Goal: Transaction & Acquisition: Purchase product/service

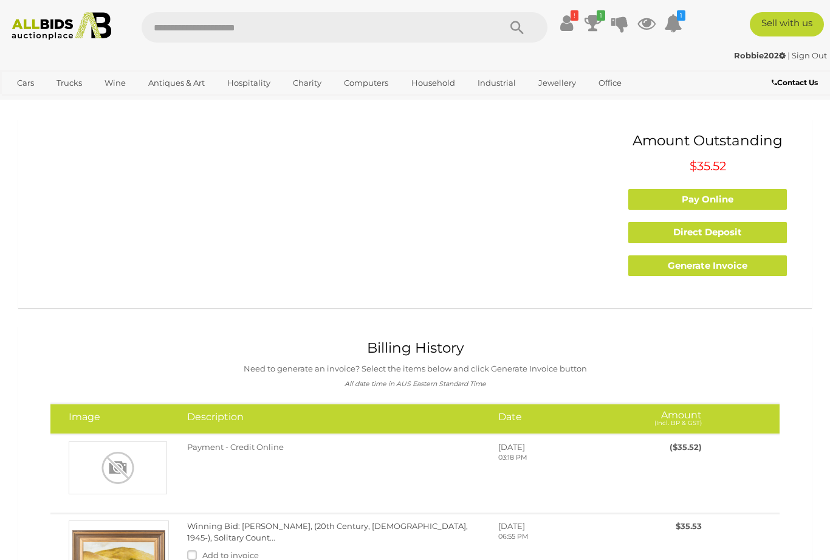
click at [0, 0] on link "View All Antiques & Art Auctions" at bounding box center [0, 0] width 0 height 0
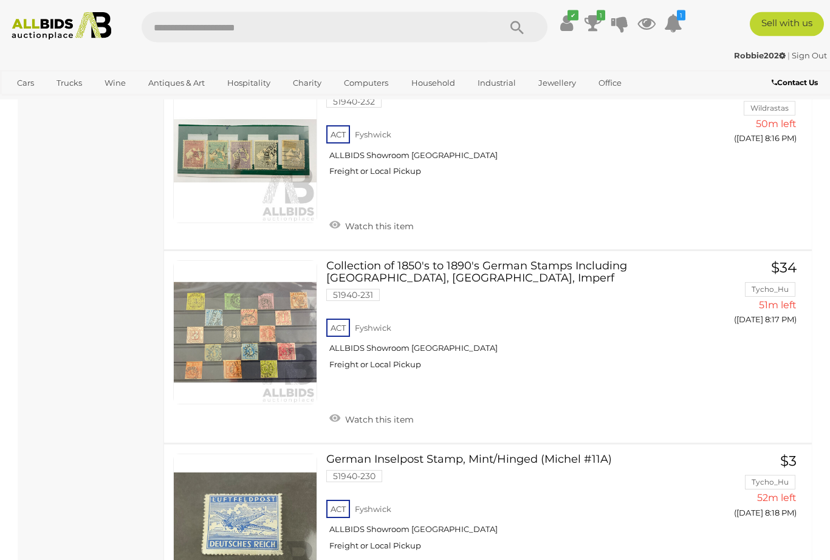
scroll to position [9392, 0]
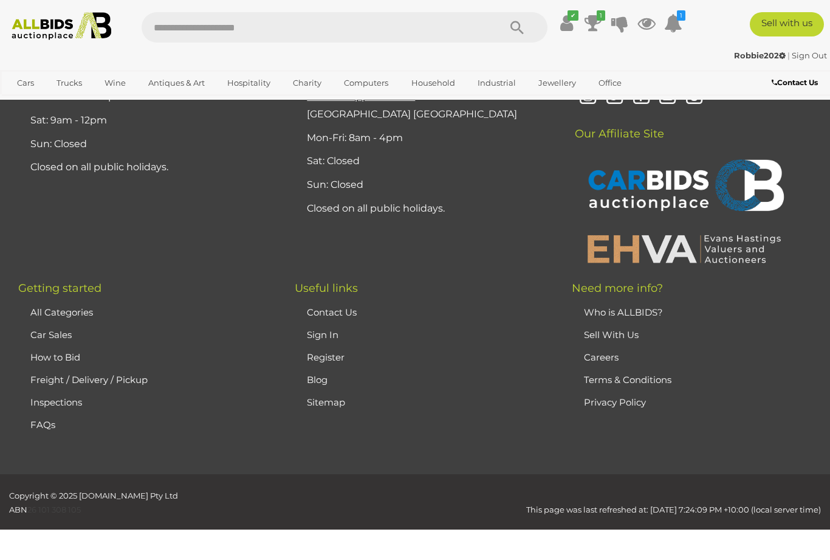
scroll to position [269, 0]
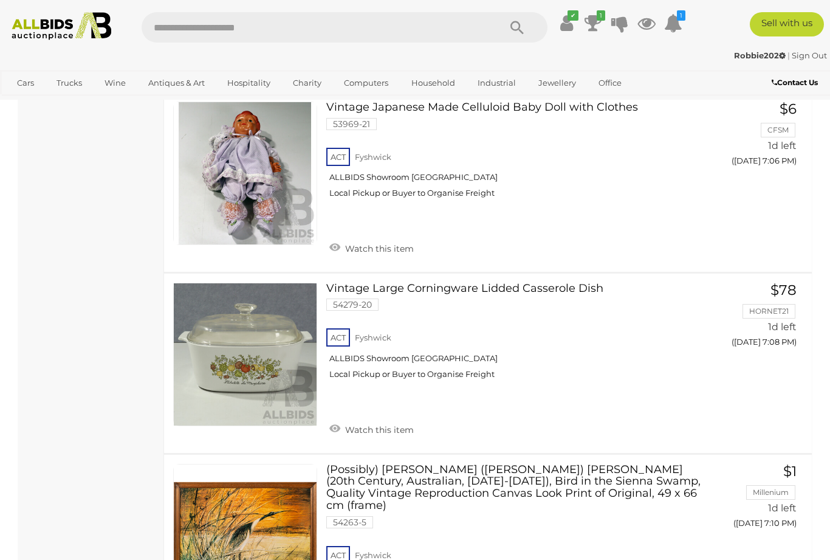
scroll to position [9466, 0]
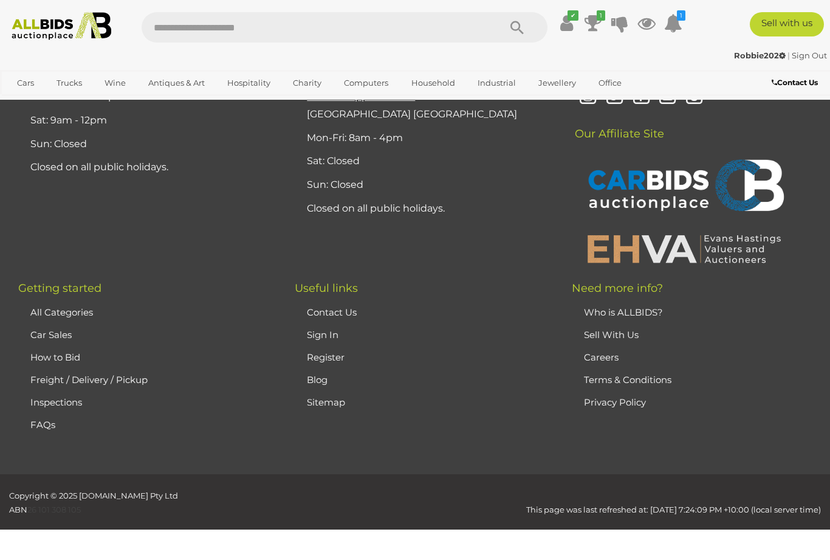
scroll to position [269, 0]
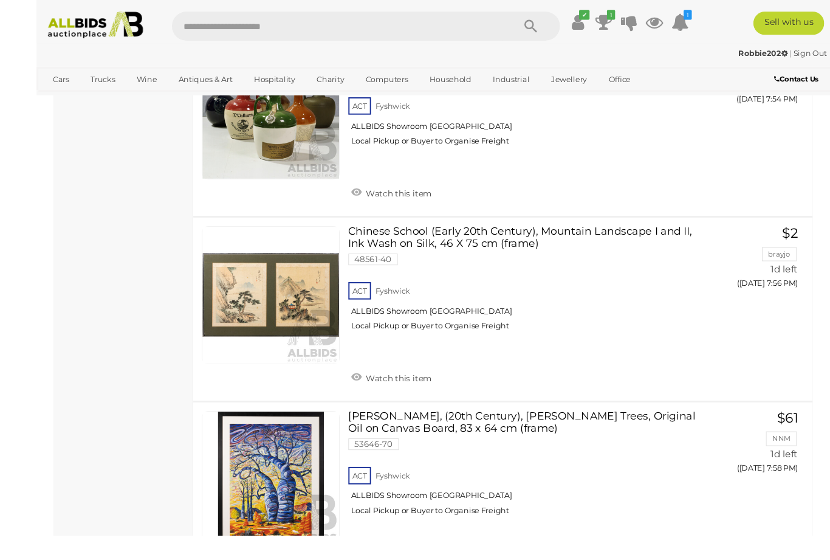
scroll to position [4368, 0]
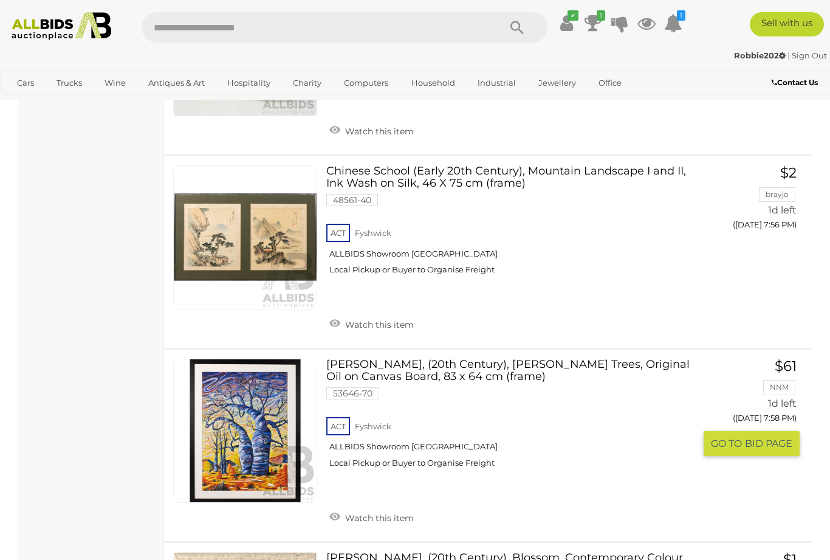
click at [747, 437] on span "BID PAGE" at bounding box center [768, 443] width 47 height 13
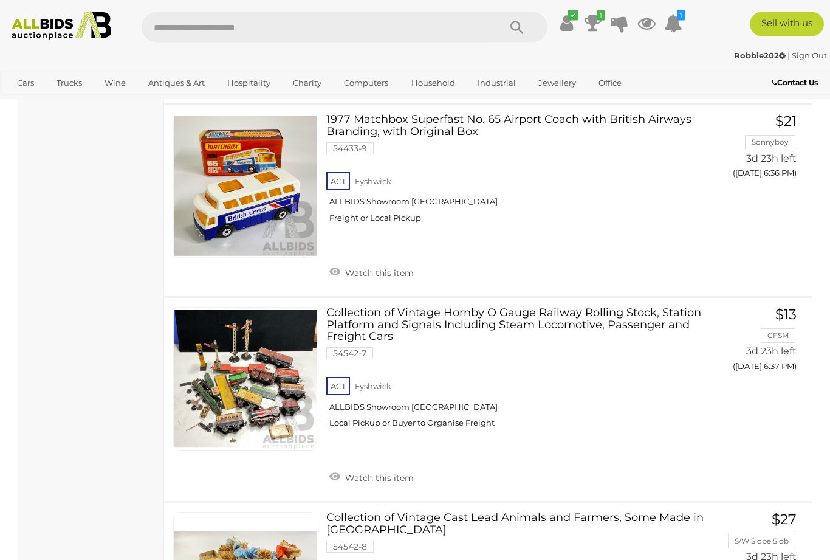
scroll to position [9424, 0]
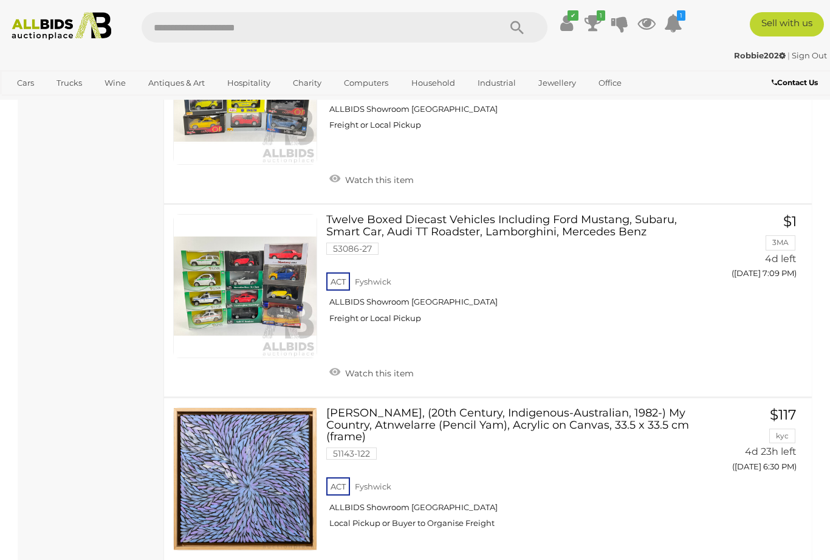
scroll to position [7012, 0]
click at [737, 484] on span "GO TO" at bounding box center [728, 490] width 34 height 13
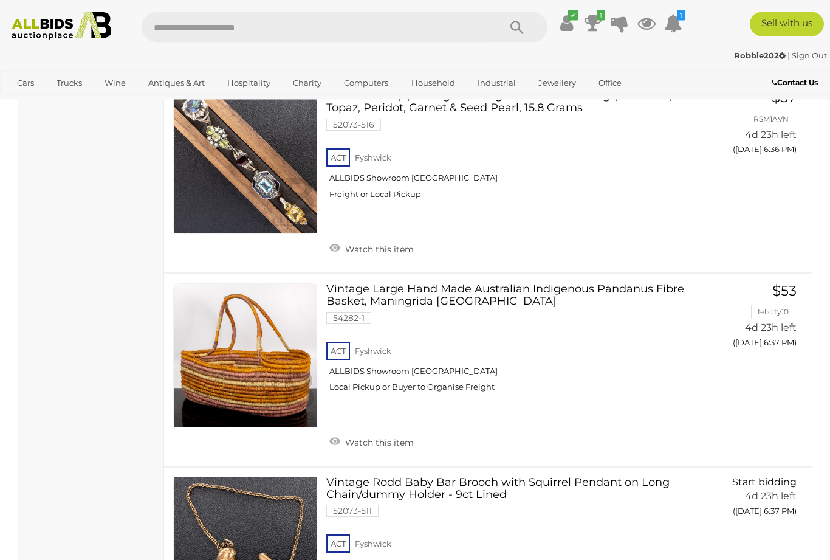
scroll to position [8850, 0]
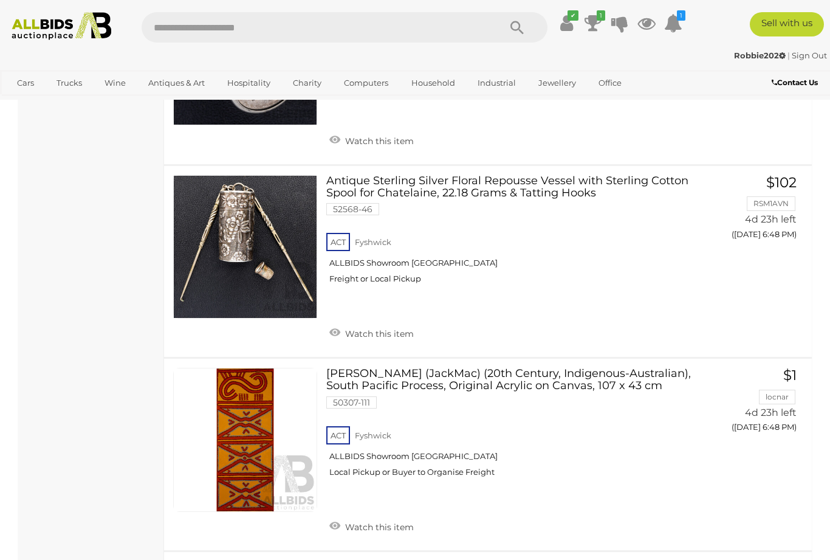
scroll to position [1606, 0]
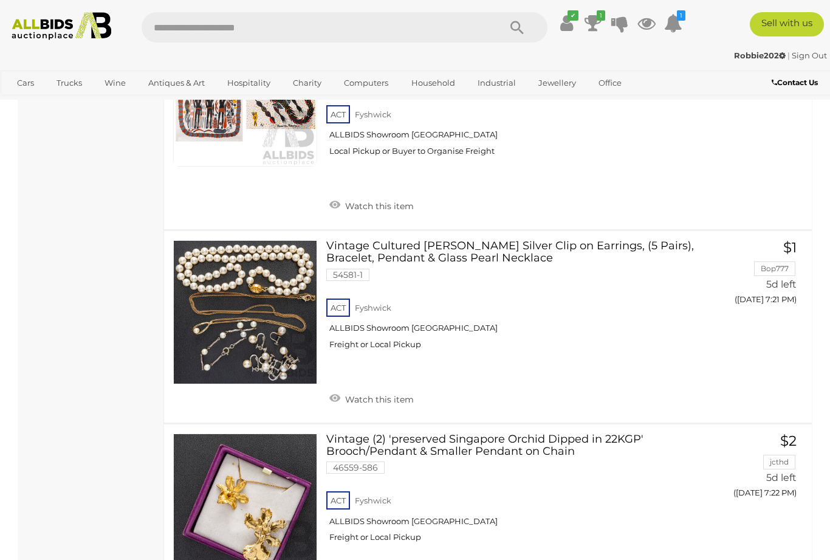
scroll to position [9604, 0]
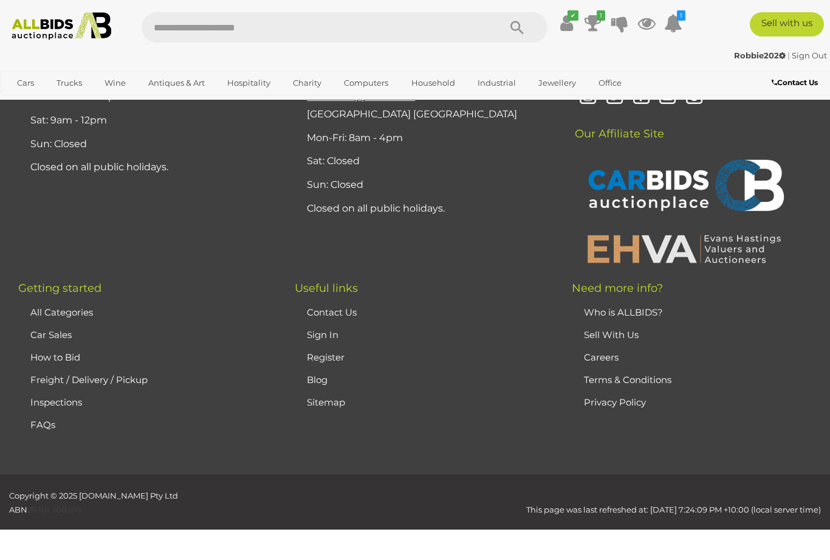
scroll to position [269, 0]
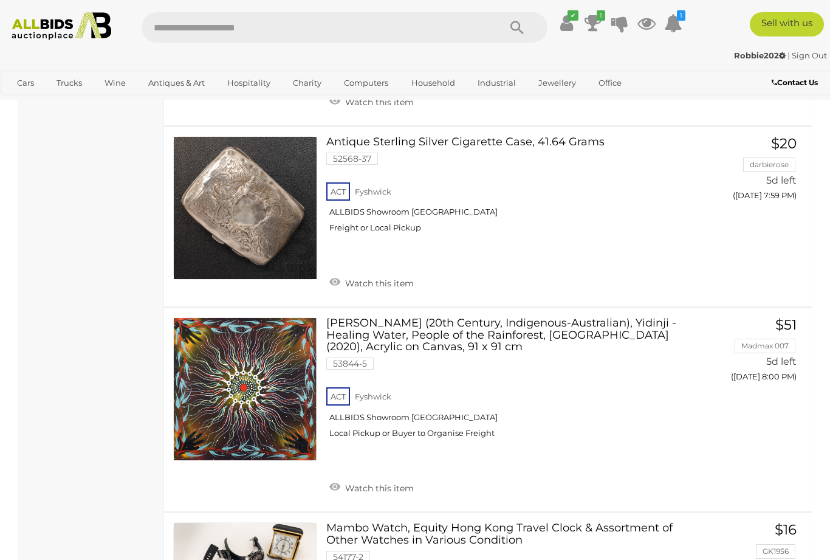
scroll to position [9188, 0]
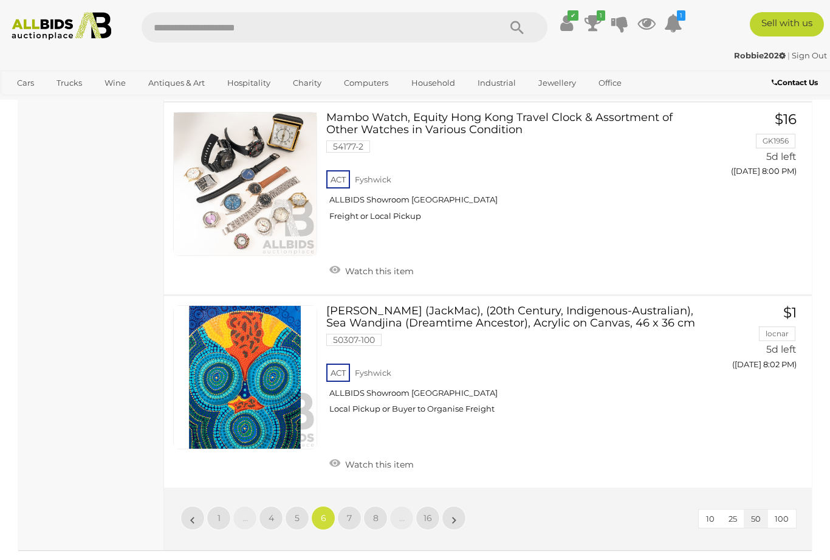
click at [351, 512] on span "7" at bounding box center [349, 517] width 5 height 11
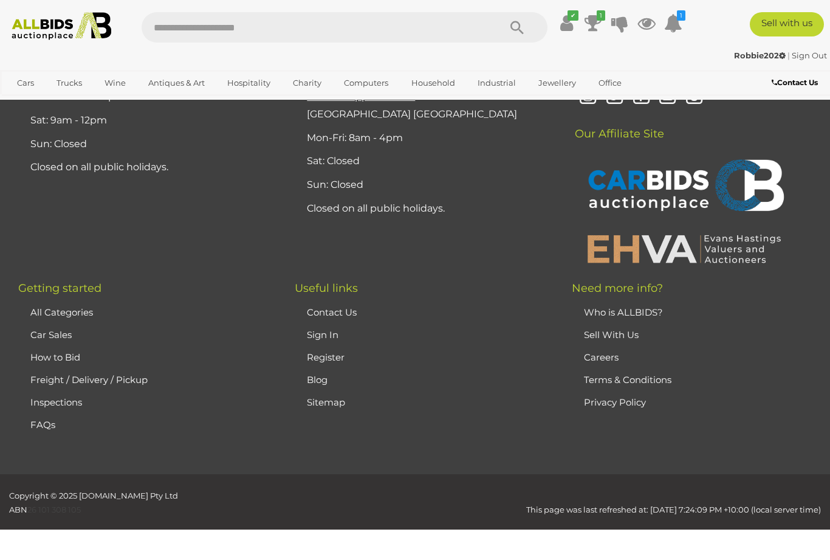
scroll to position [269, 0]
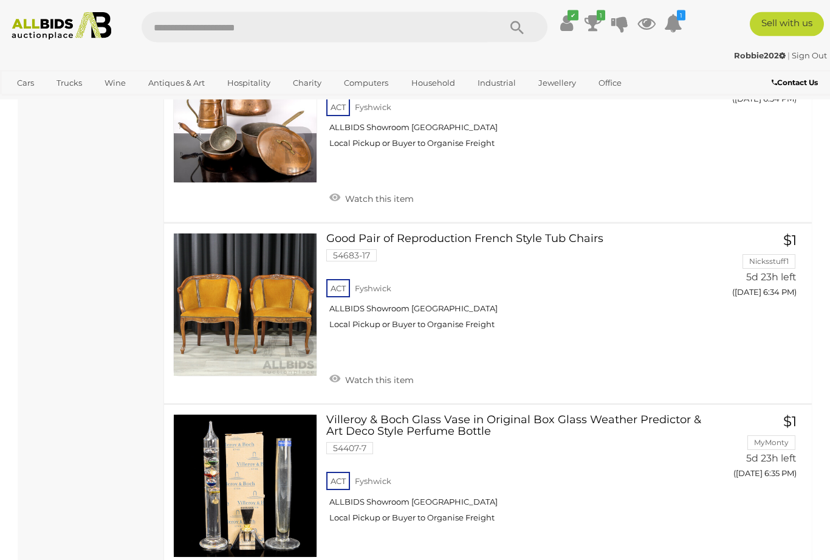
scroll to position [6305, 0]
click at [736, 492] on span "GO TO" at bounding box center [728, 498] width 34 height 13
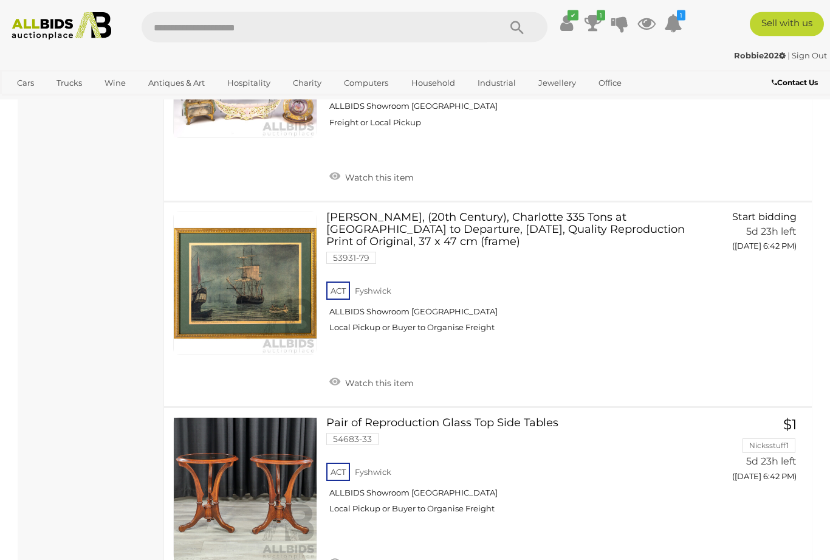
scroll to position [9162, 0]
click at [742, 495] on span "GO TO" at bounding box center [728, 501] width 34 height 13
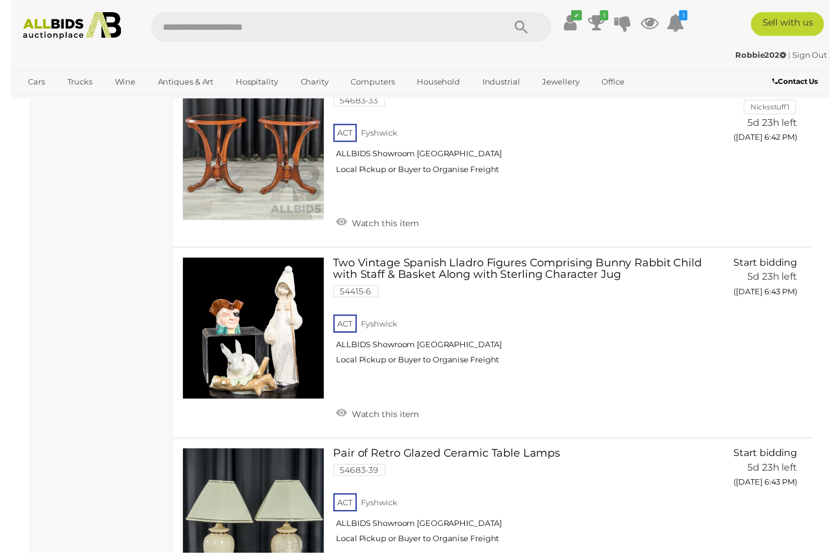
scroll to position [9555, 0]
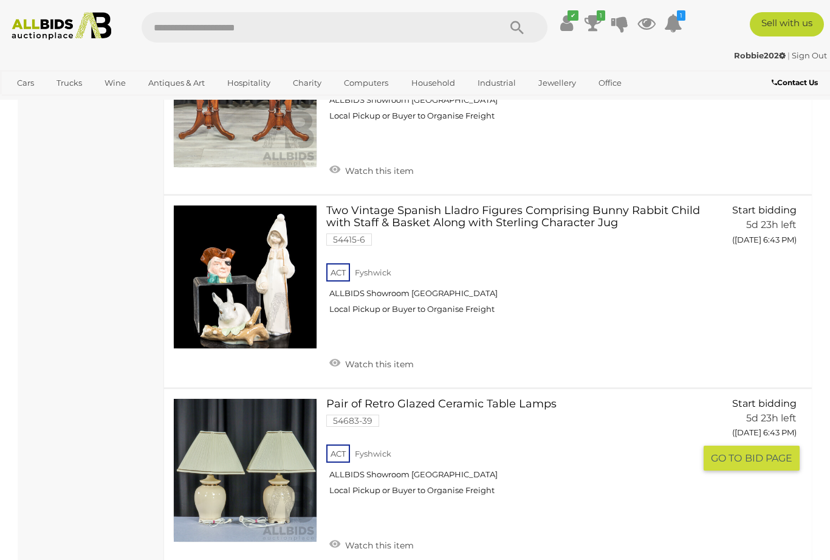
click at [743, 452] on span "GO TO" at bounding box center [728, 458] width 34 height 13
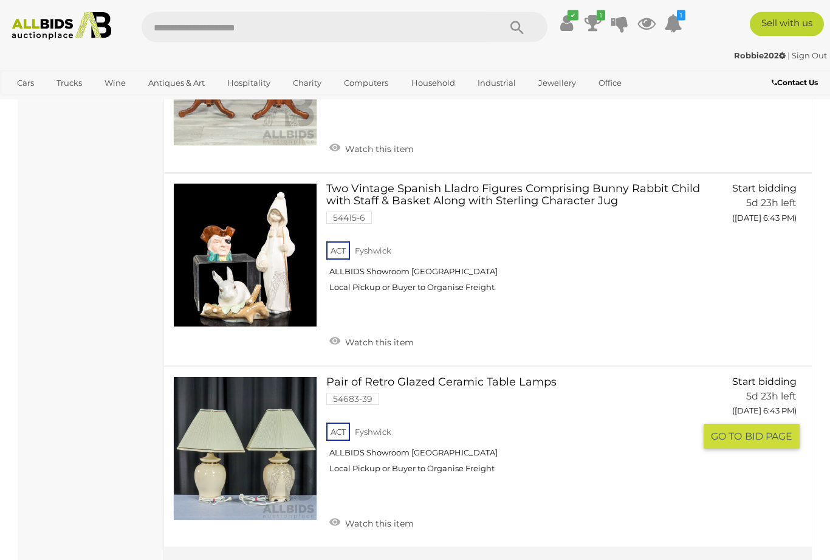
scroll to position [9541, 0]
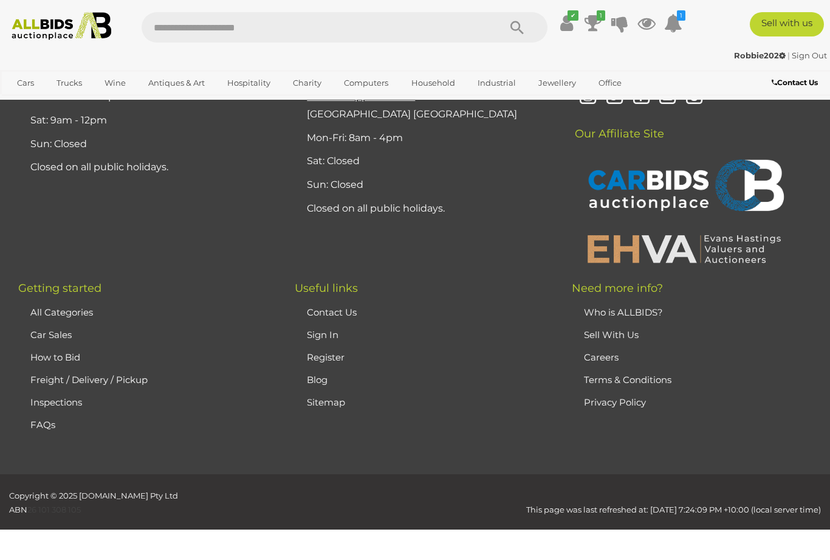
scroll to position [269, 0]
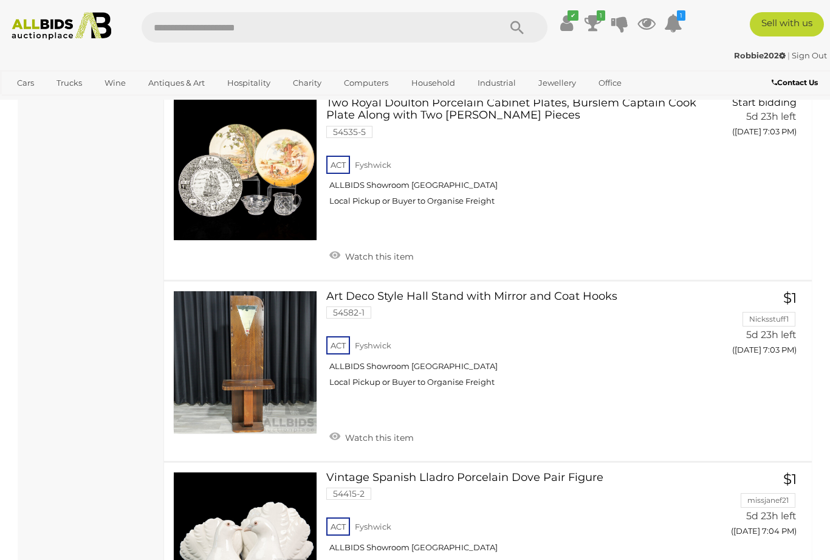
scroll to position [7940, 0]
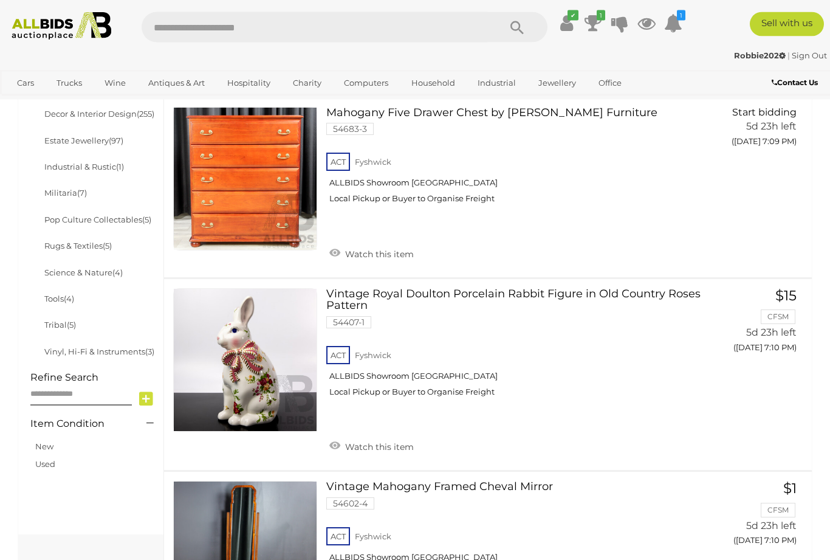
scroll to position [673, 0]
click at [746, 366] on span "BID PAGE" at bounding box center [768, 372] width 47 height 13
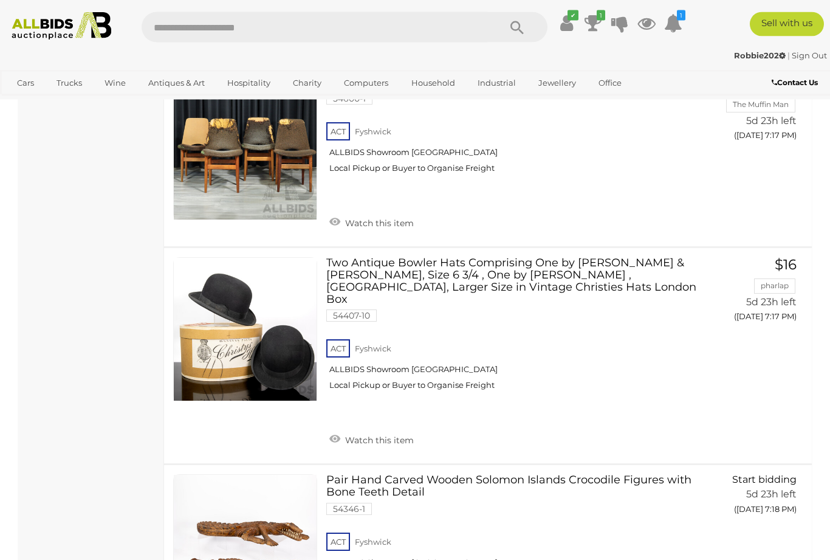
scroll to position [3977, 0]
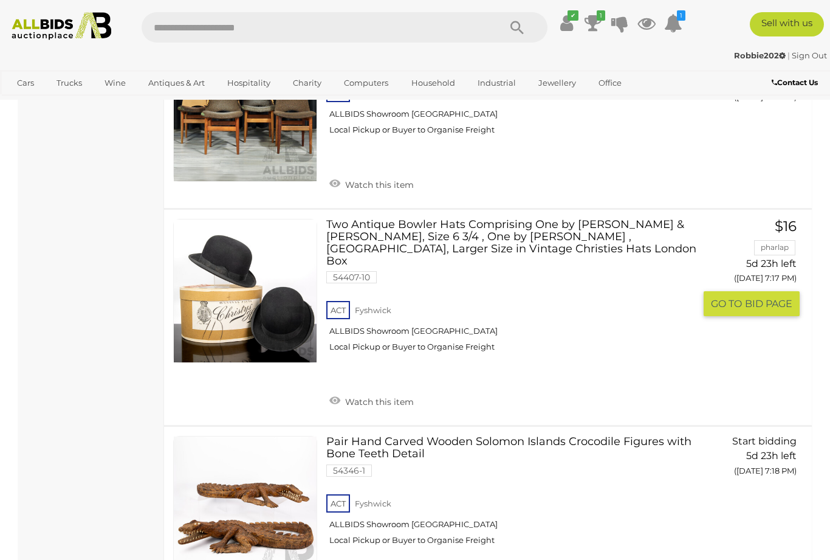
click at [740, 297] on span "GO TO" at bounding box center [728, 303] width 34 height 13
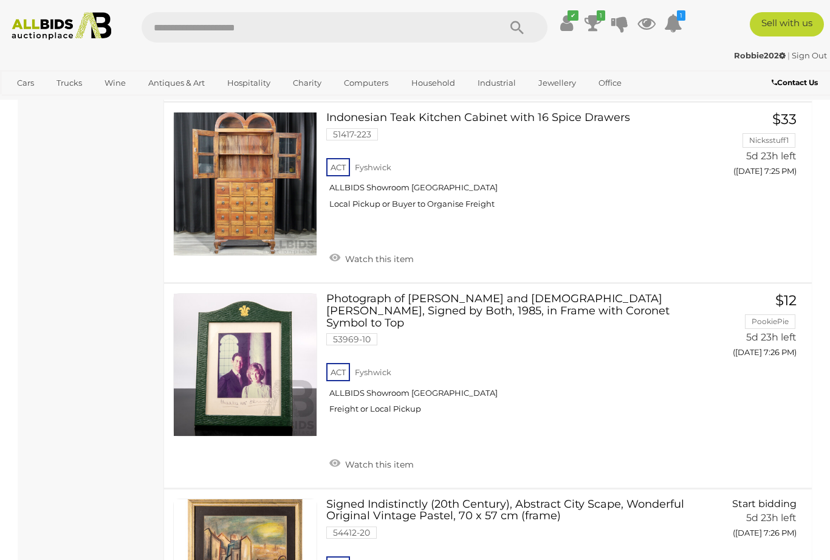
scroll to position [7538, 0]
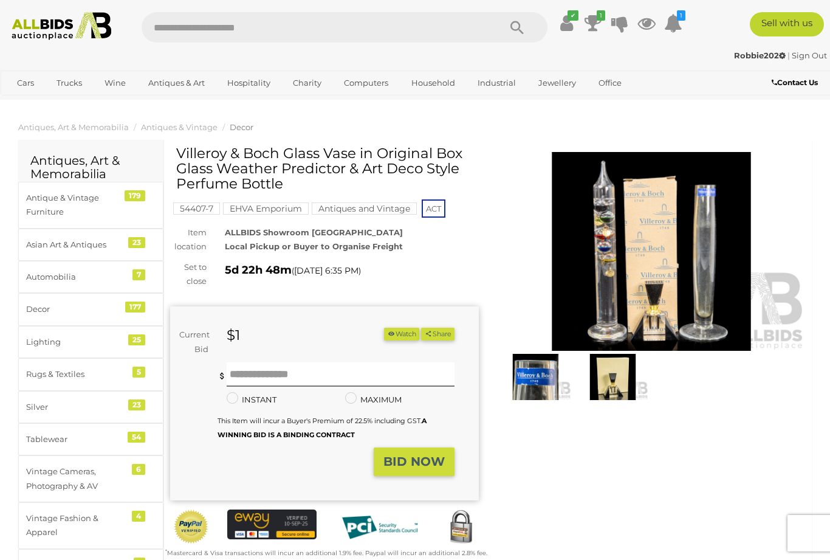
click at [545, 384] on img at bounding box center [535, 377] width 71 height 46
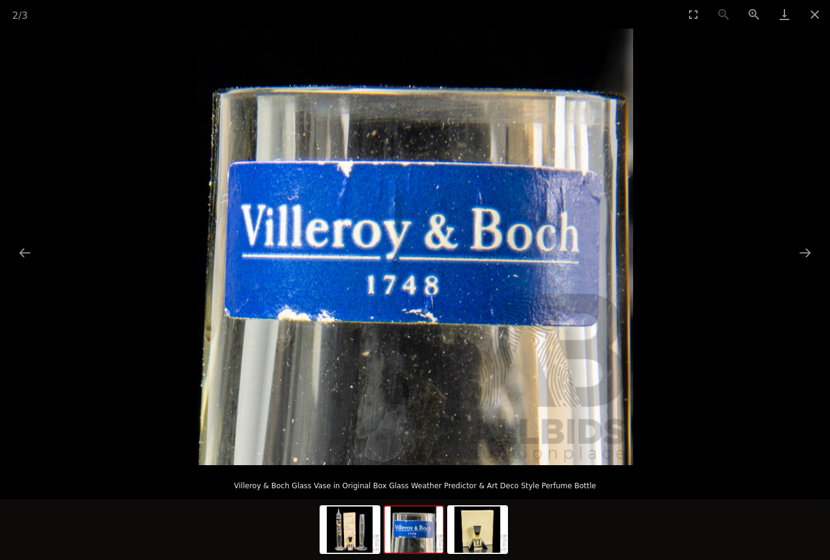
click at [810, 260] on button "Next slide" at bounding box center [806, 253] width 26 height 24
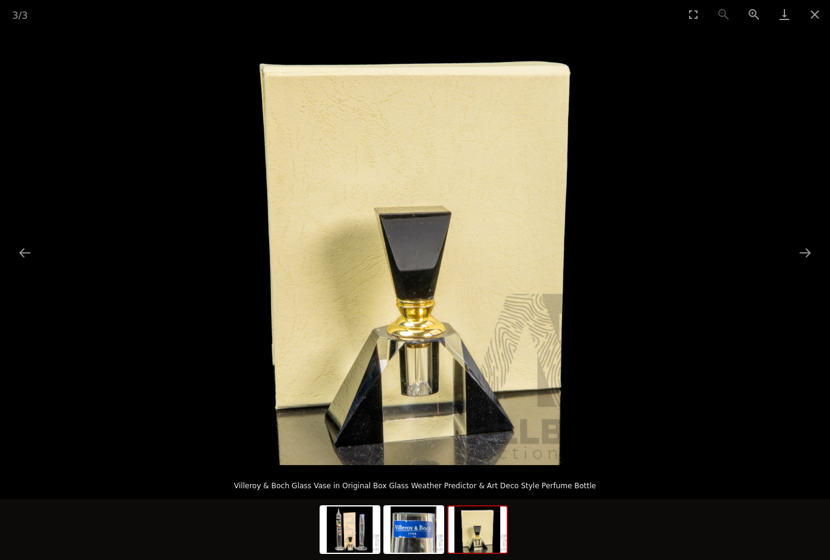
click at [808, 260] on button "Next slide" at bounding box center [806, 253] width 26 height 24
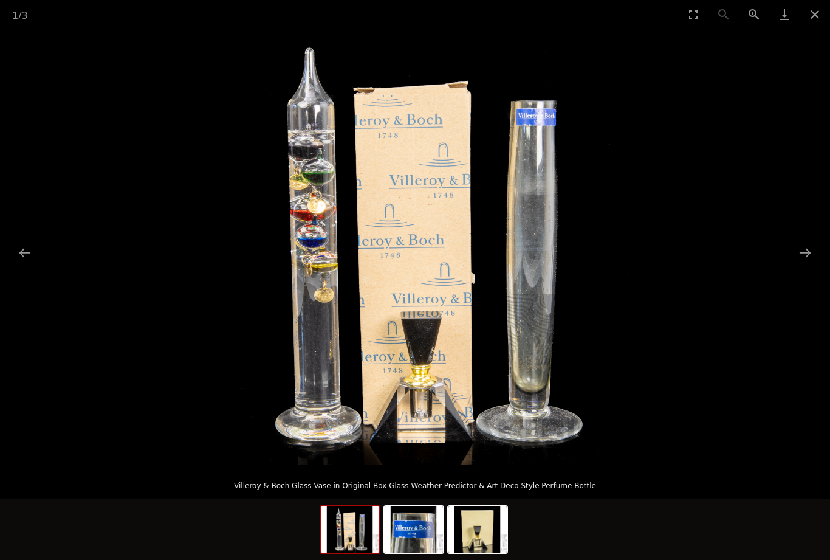
click at [814, 22] on button "Close gallery" at bounding box center [815, 14] width 30 height 29
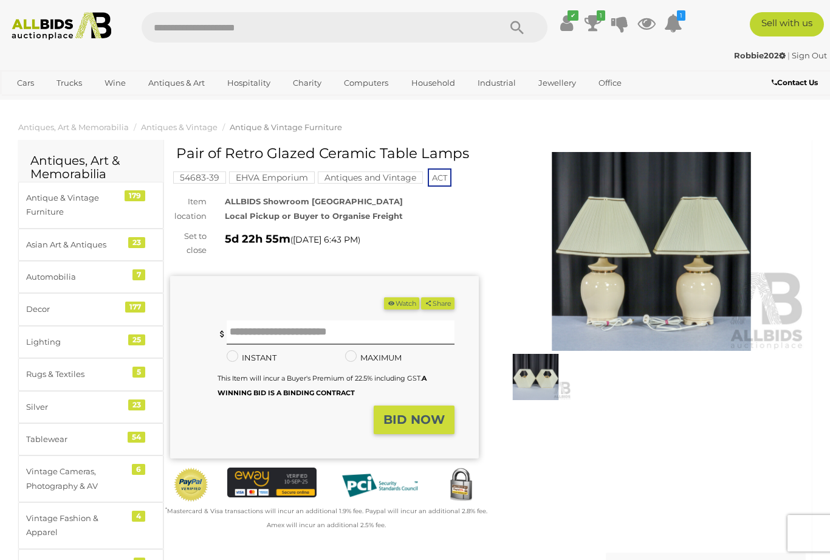
click at [546, 379] on img at bounding box center [535, 377] width 71 height 46
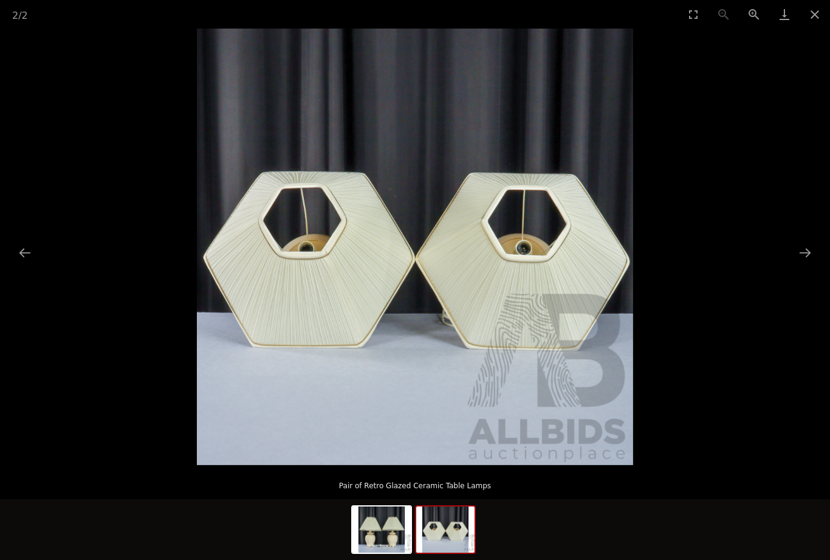
click at [811, 257] on button "Next slide" at bounding box center [806, 253] width 26 height 24
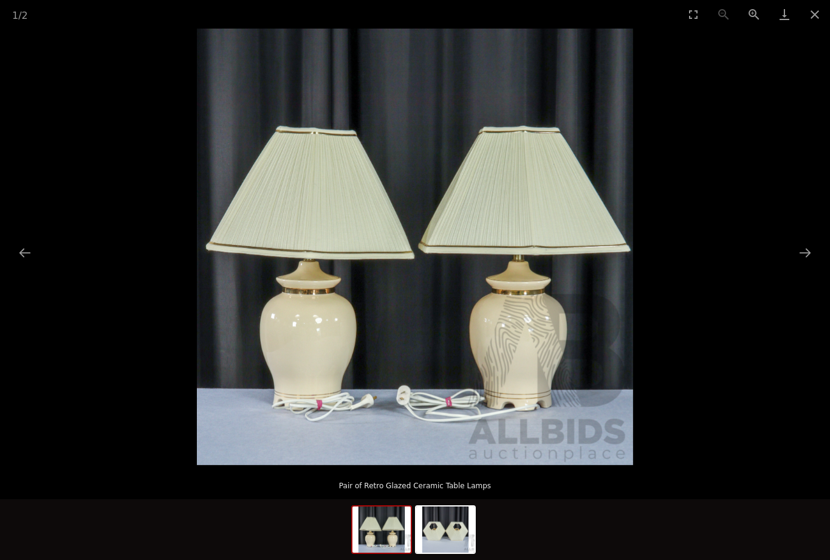
click at [815, 19] on button "Close gallery" at bounding box center [815, 14] width 30 height 29
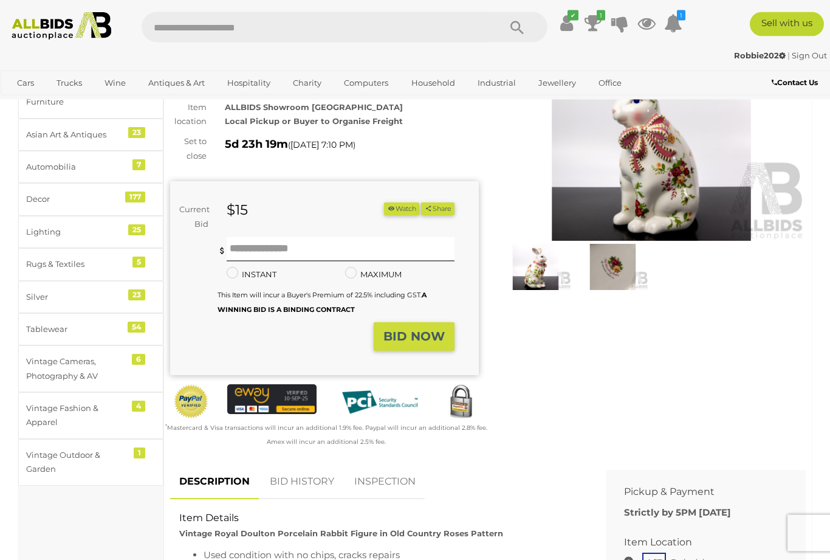
scroll to position [110, 0]
click at [299, 475] on link "BID HISTORY" at bounding box center [302, 482] width 83 height 36
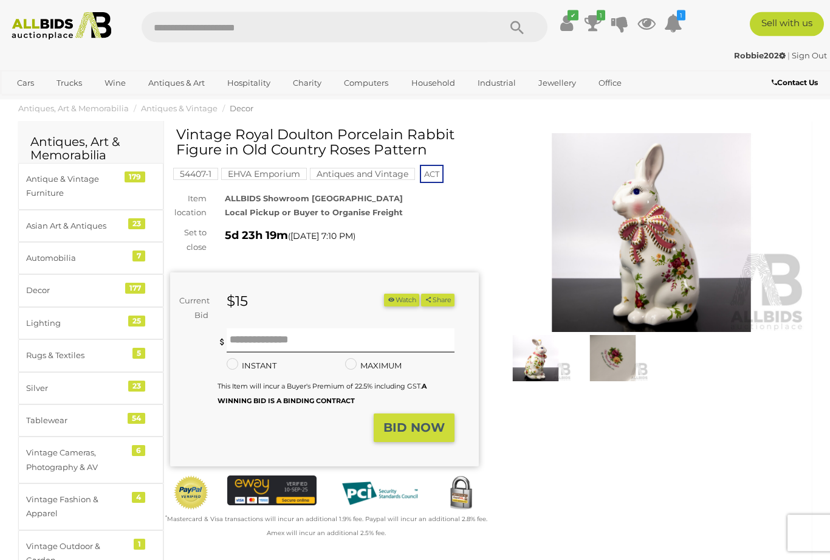
scroll to position [0, 0]
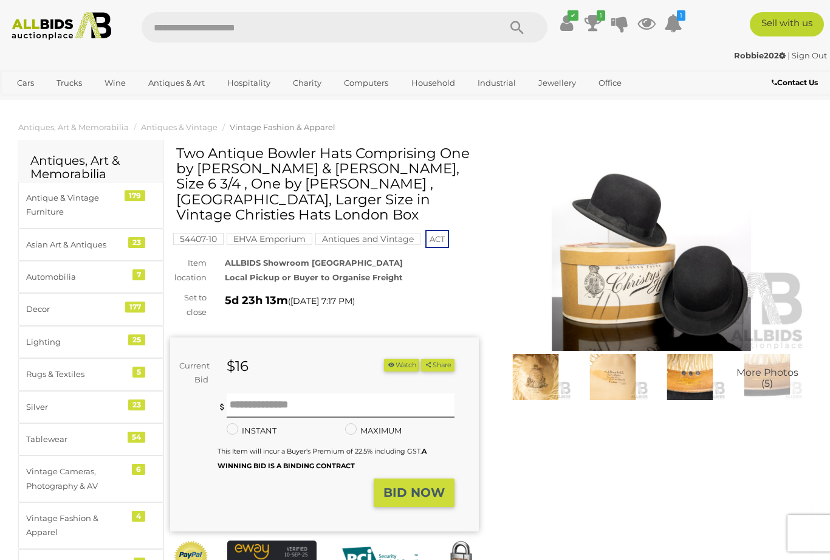
click at [551, 375] on img at bounding box center [535, 377] width 71 height 46
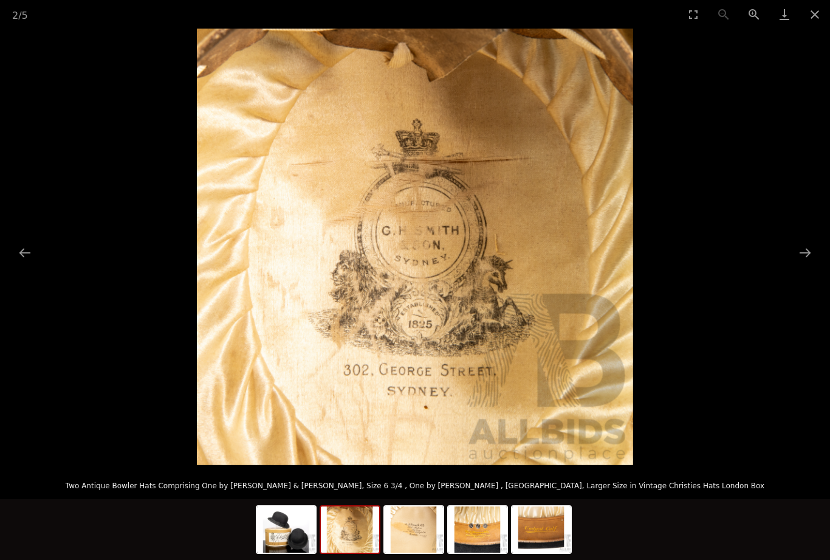
click at [811, 260] on button "Next slide" at bounding box center [806, 253] width 26 height 24
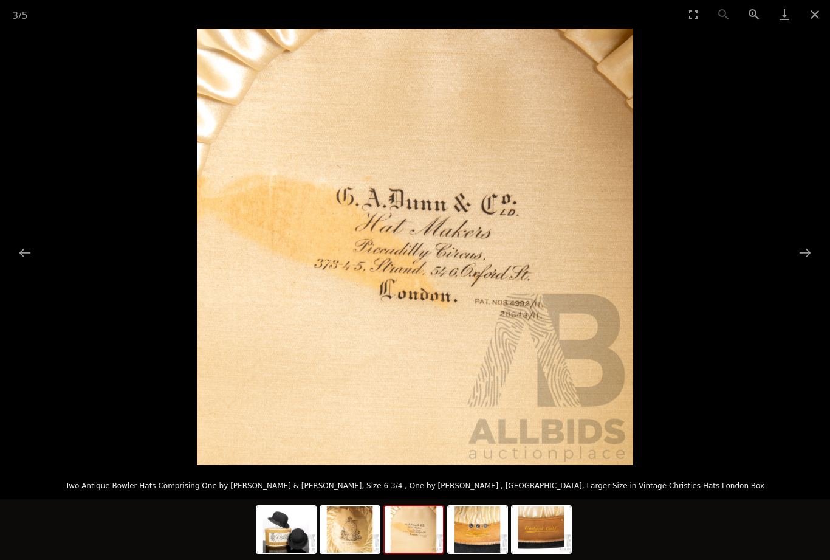
click at [815, 256] on button "Next slide" at bounding box center [806, 253] width 26 height 24
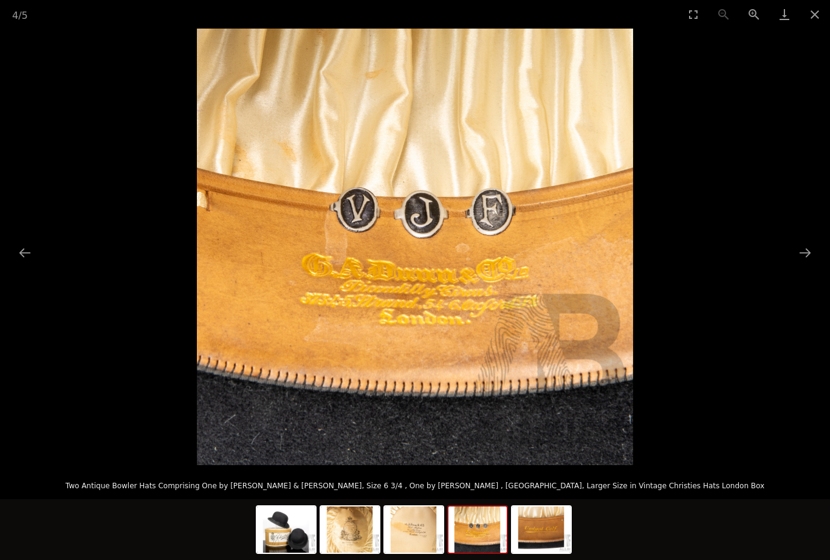
click at [814, 258] on button "Next slide" at bounding box center [806, 253] width 26 height 24
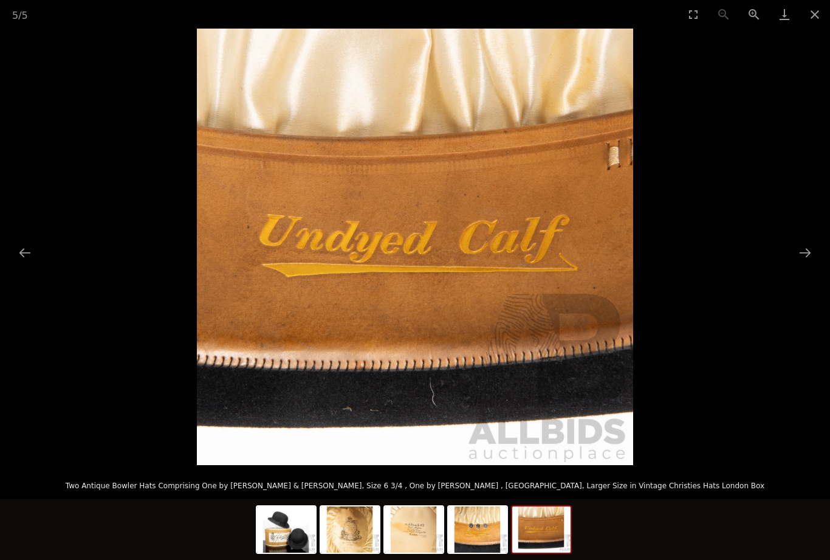
click at [808, 258] on button "Next slide" at bounding box center [806, 253] width 26 height 24
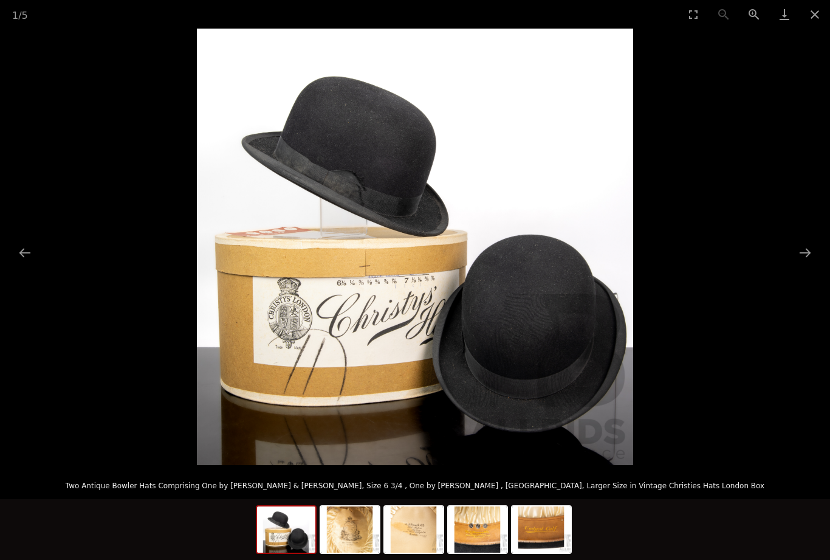
click at [817, 17] on button "Close gallery" at bounding box center [815, 14] width 30 height 29
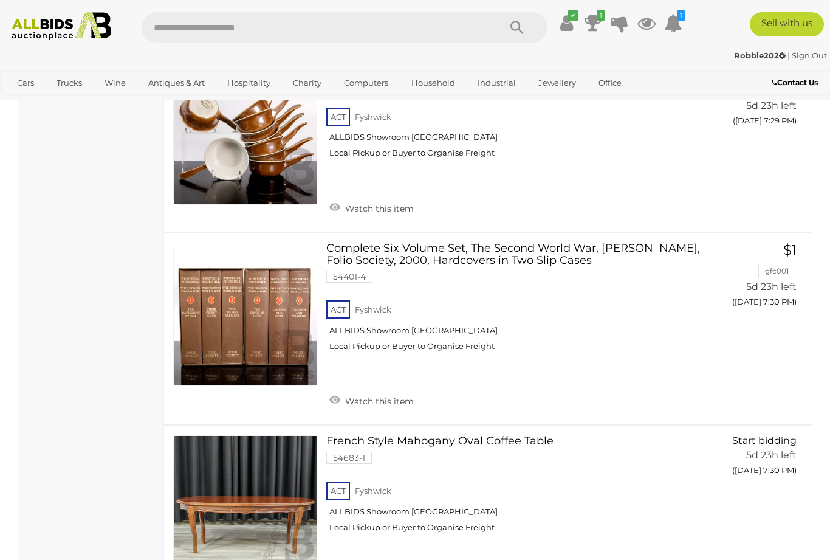
scroll to position [9271, 0]
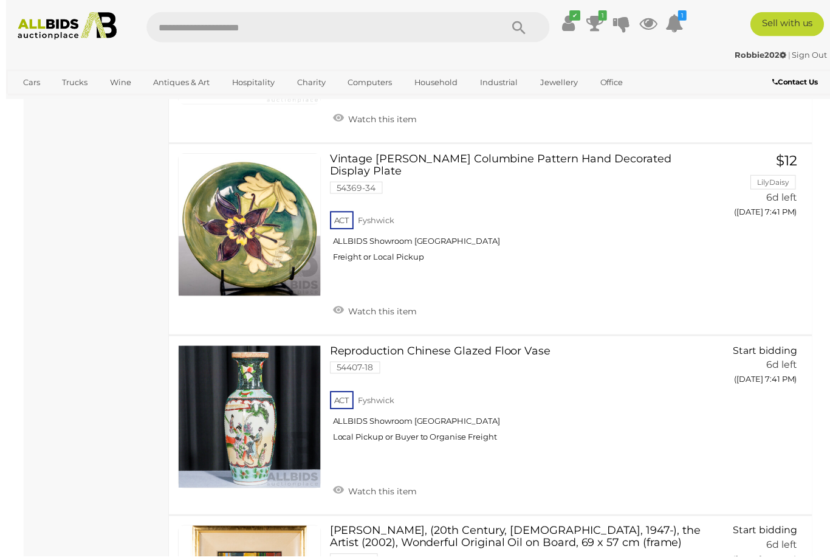
scroll to position [2838, 0]
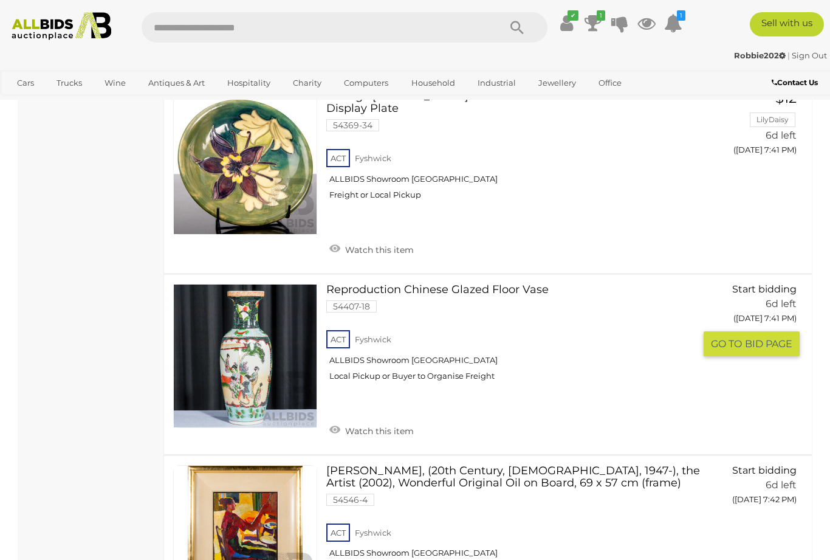
click at [741, 337] on span "GO TO" at bounding box center [728, 343] width 34 height 13
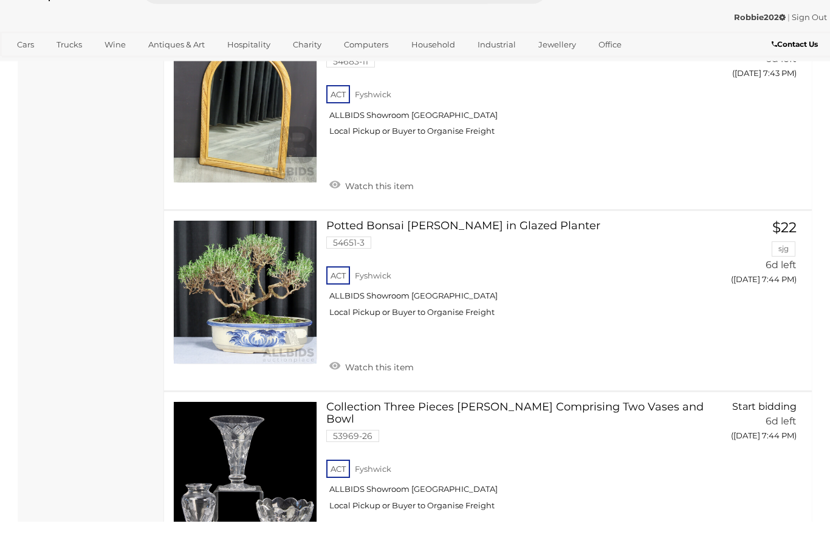
scroll to position [4037, 0]
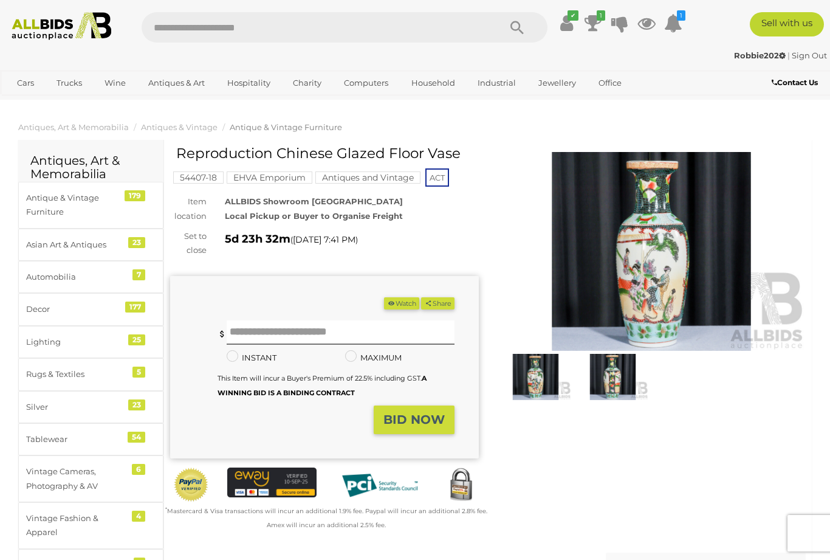
click at [619, 377] on img at bounding box center [612, 377] width 71 height 46
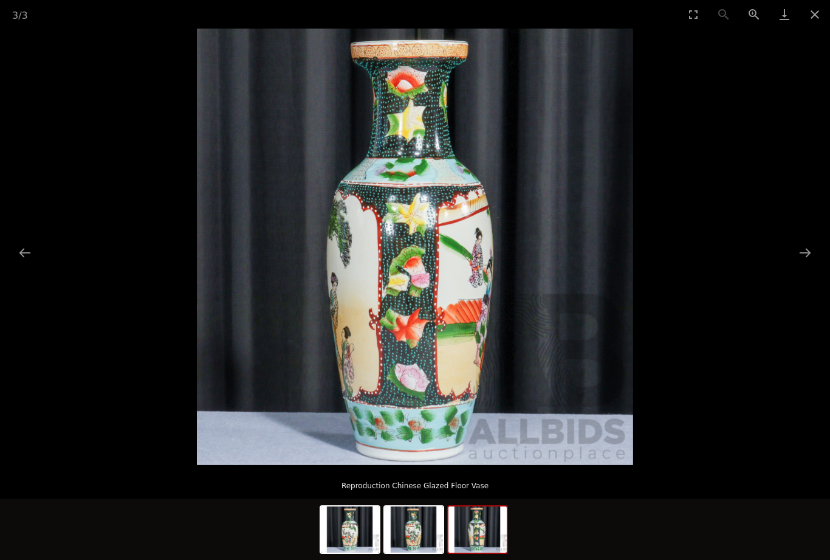
click at [807, 258] on button "Next slide" at bounding box center [806, 253] width 26 height 24
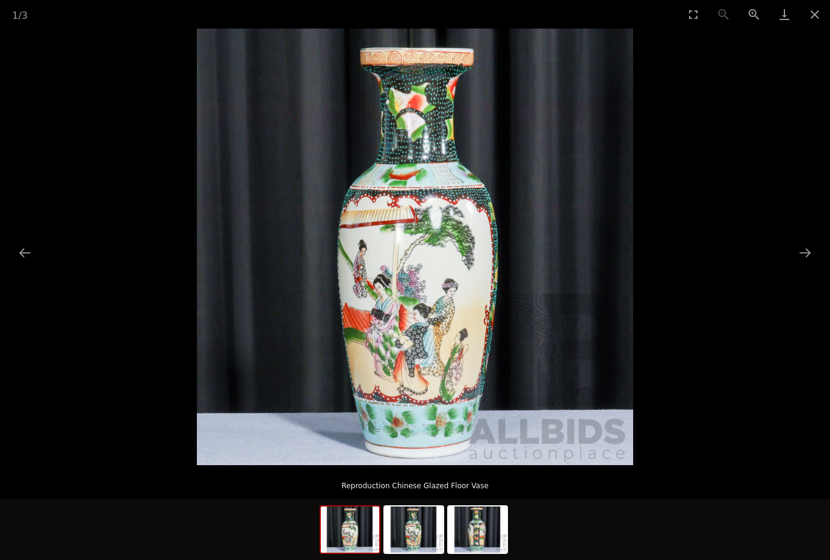
click at [814, 13] on button "Close gallery" at bounding box center [815, 14] width 30 height 29
